Goal: Book appointment/travel/reservation

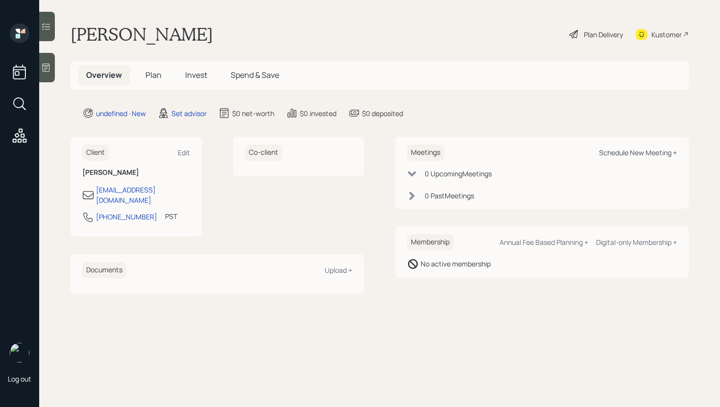
click at [636, 154] on div "Schedule New Meeting +" at bounding box center [638, 152] width 78 height 9
select select "round-[PERSON_NAME]"
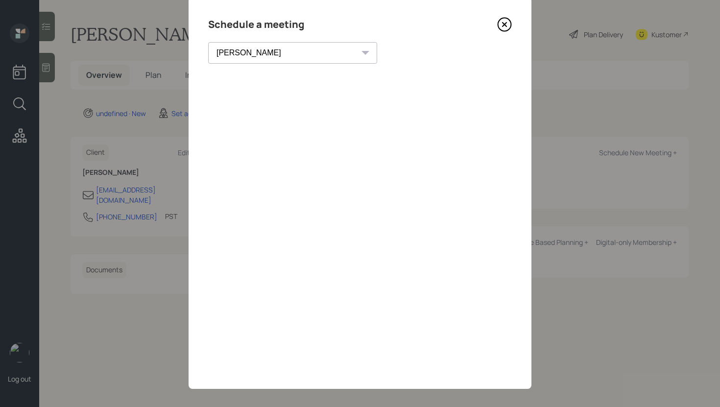
scroll to position [34, 0]
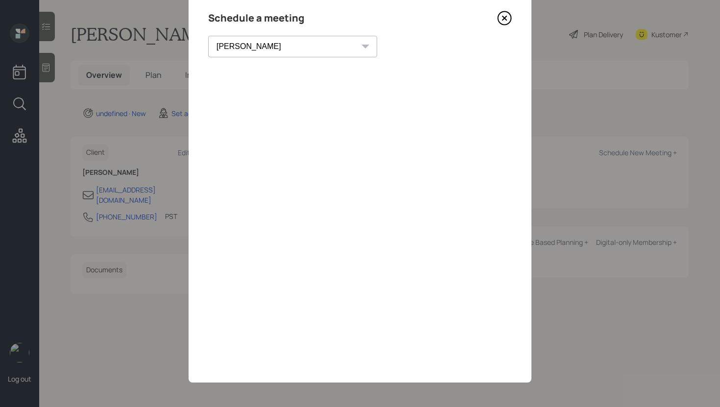
click at [507, 23] on icon at bounding box center [504, 18] width 15 height 15
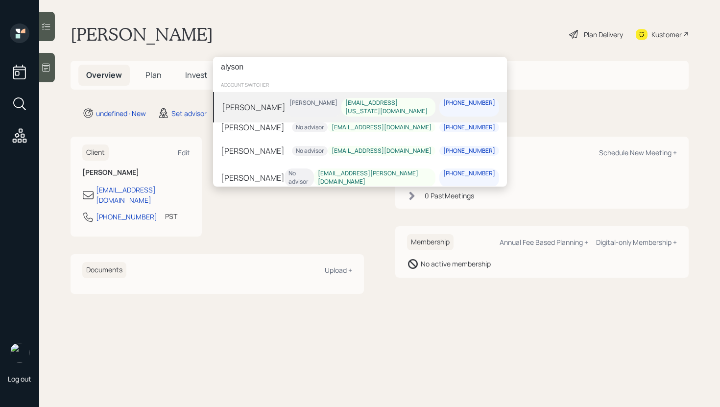
type input "alyson"
click at [325, 107] on div "[PERSON_NAME] [PERSON_NAME] [EMAIL_ADDRESS][US_STATE][DOMAIN_NAME] [PHONE_NUMBE…" at bounding box center [360, 107] width 294 height 30
